Goal: Transaction & Acquisition: Book appointment/travel/reservation

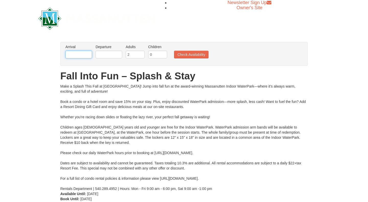
click at [82, 55] on input "text" at bounding box center [79, 55] width 27 height 8
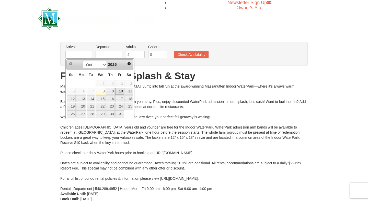
click at [121, 93] on link "10" at bounding box center [119, 91] width 9 height 7
type input "[DATE]"
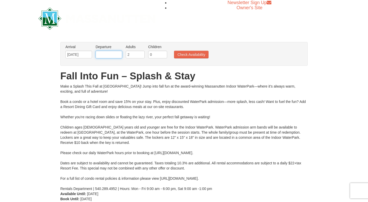
click at [114, 58] on input "text" at bounding box center [109, 55] width 27 height 8
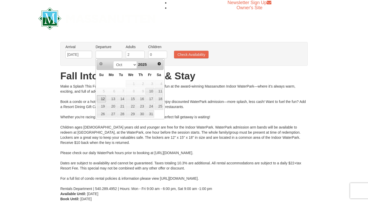
click at [101, 99] on link "12" at bounding box center [101, 98] width 9 height 7
type input "[DATE]"
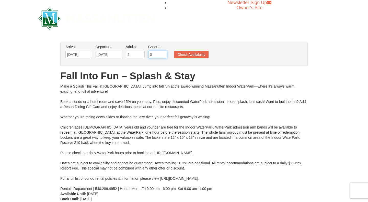
click at [159, 53] on input "0" at bounding box center [157, 55] width 19 height 8
click at [164, 53] on input "1" at bounding box center [157, 55] width 19 height 8
type input "2"
click at [164, 53] on input "2" at bounding box center [157, 55] width 19 height 8
click at [189, 58] on button "Check Availability" at bounding box center [191, 55] width 35 height 8
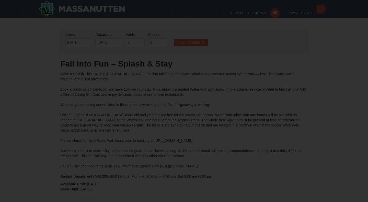
type input "10/11/2025"
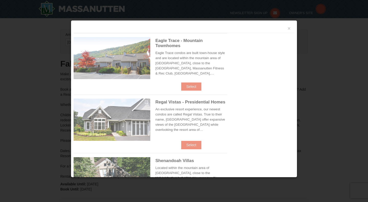
type input "[DATE]"
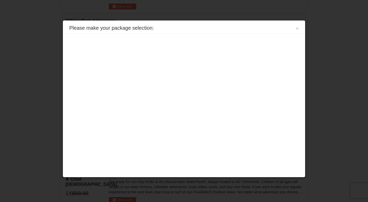
scroll to position [219, 0]
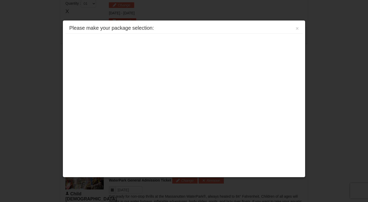
click at [178, 62] on div "Please make your package selection: × Eagle Trace - Mountain Townhomes Eagle Tr…" at bounding box center [184, 98] width 243 height 157
click at [297, 28] on button "×" at bounding box center [297, 28] width 3 height 5
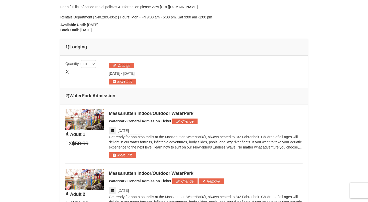
scroll to position [155, 0]
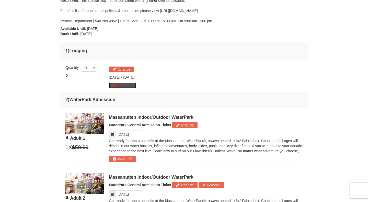
click at [121, 84] on button "More Info" at bounding box center [122, 85] width 27 height 6
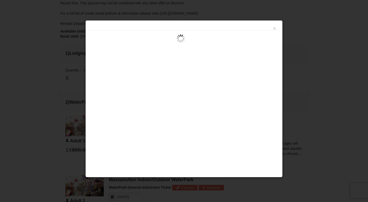
scroll to position [157, 0]
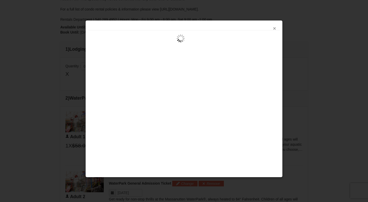
click at [276, 29] on button "×" at bounding box center [274, 28] width 3 height 5
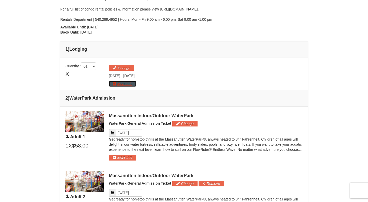
click at [124, 83] on button "More Info" at bounding box center [122, 84] width 27 height 6
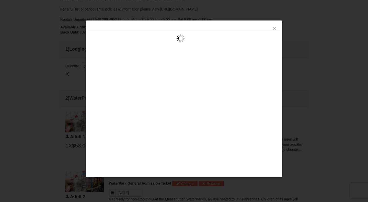
click at [276, 27] on button "×" at bounding box center [274, 28] width 3 height 5
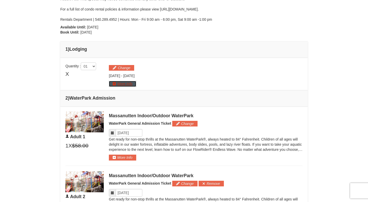
click at [114, 85] on button "More Info" at bounding box center [122, 84] width 27 height 6
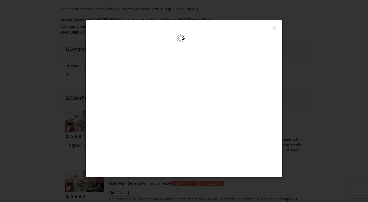
click at [35, 21] on div at bounding box center [184, 101] width 368 height 202
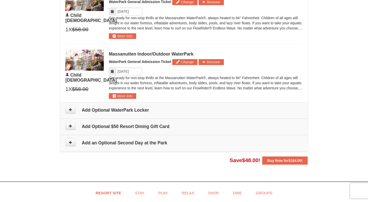
scroll to position [400, 0]
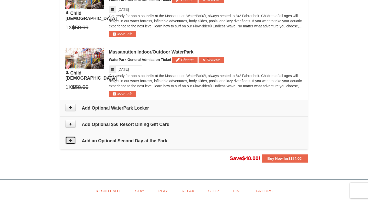
click at [70, 143] on button at bounding box center [71, 140] width 10 height 8
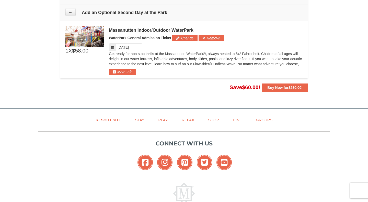
scroll to position [532, 0]
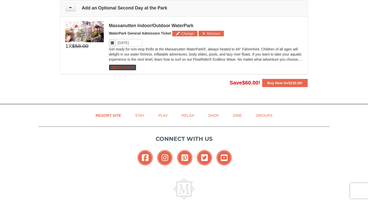
click at [122, 67] on button "More Info" at bounding box center [122, 67] width 27 height 6
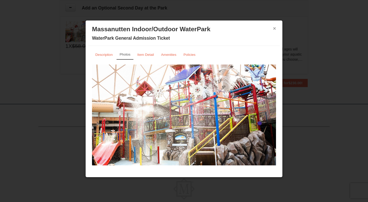
click at [274, 30] on button "×" at bounding box center [274, 28] width 3 height 5
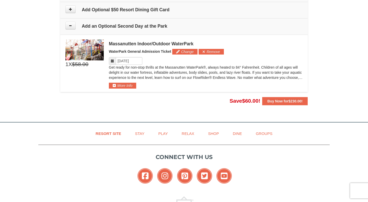
scroll to position [513, 0]
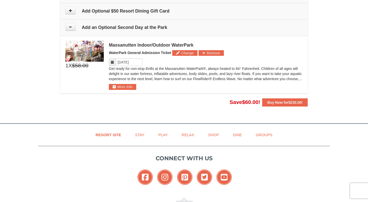
click at [109, 63] on span at bounding box center [112, 62] width 7 height 8
click at [114, 63] on icon at bounding box center [113, 62] width 4 height 4
click at [129, 63] on input "Please format dates MM/DD/YYYY" at bounding box center [129, 62] width 27 height 8
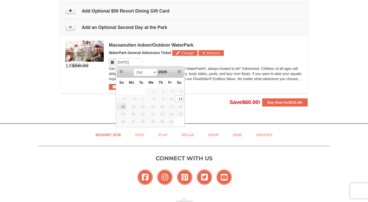
click at [159, 58] on div "Massanutten Indoor/Outdoor WaterPark WaterPark General Admission Ticket Change …" at bounding box center [206, 65] width 194 height 49
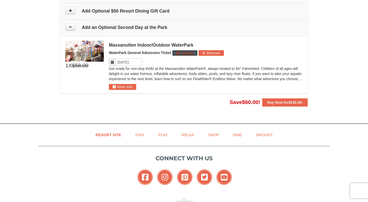
click at [194, 52] on button "Change" at bounding box center [184, 53] width 25 height 6
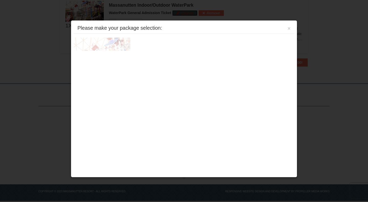
scroll to position [553, 0]
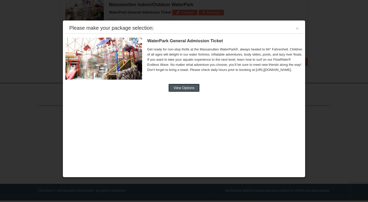
click at [186, 89] on button "View Options" at bounding box center [184, 88] width 31 height 8
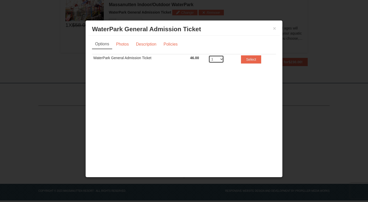
click at [221, 60] on select "1 2 3 4 5 6 7 8" at bounding box center [216, 59] width 15 height 8
select select "3"
click at [248, 59] on button "Select" at bounding box center [251, 59] width 20 height 8
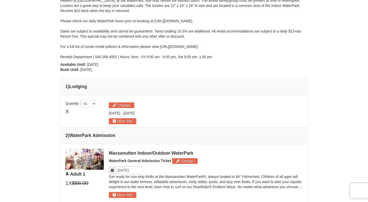
scroll to position [117, 0]
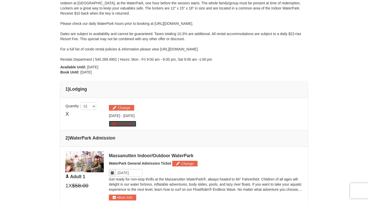
click at [117, 123] on button "More Info" at bounding box center [122, 124] width 27 height 6
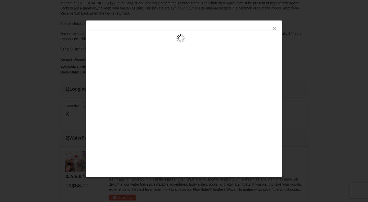
click at [275, 28] on button "×" at bounding box center [274, 28] width 3 height 5
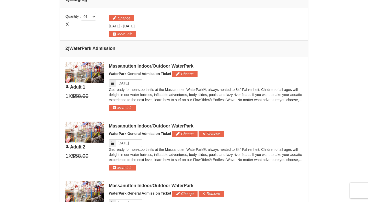
scroll to position [204, 0]
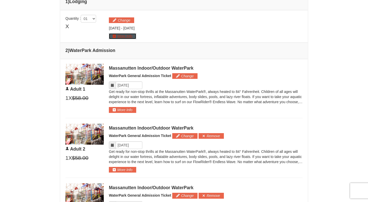
click at [131, 37] on button "More Info" at bounding box center [122, 36] width 27 height 6
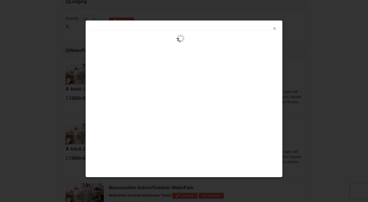
click at [276, 29] on button "×" at bounding box center [274, 28] width 3 height 5
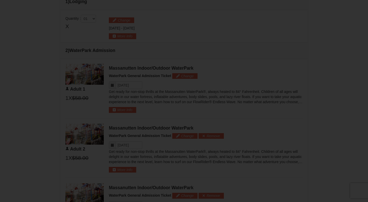
click at [276, 29] on div "×" at bounding box center [184, 28] width 198 height 157
click at [276, 29] on div at bounding box center [184, 101] width 368 height 202
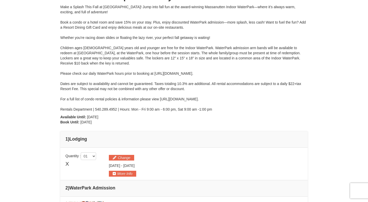
scroll to position [0, 0]
